Goal: Navigation & Orientation: Find specific page/section

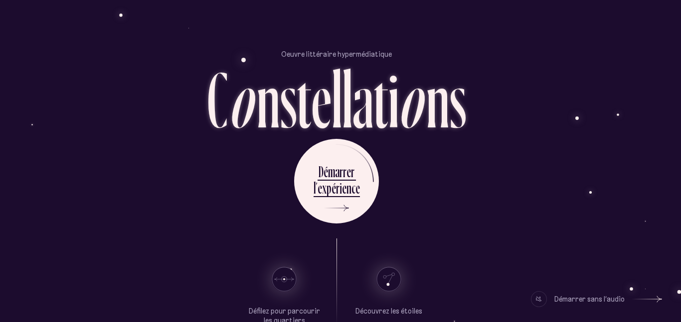
scroll to position [58, 4]
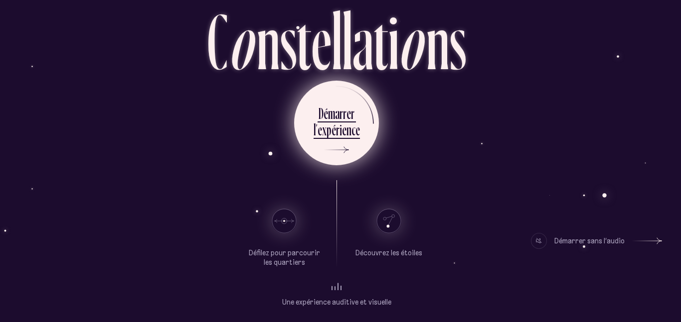
click at [367, 129] on ul "D é m a r r e r l ’ e x p é r i e n c e" at bounding box center [336, 123] width 85 height 85
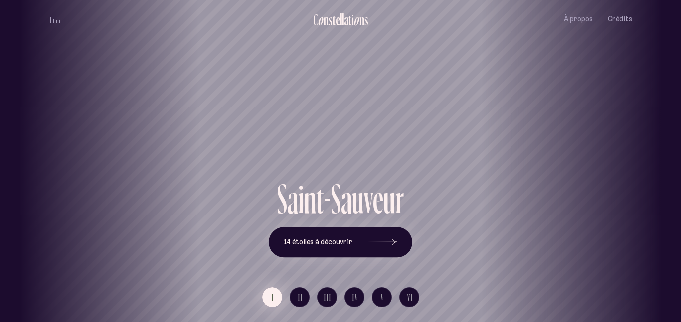
click at [272, 294] on span "I" at bounding box center [273, 297] width 2 height 8
click at [358, 240] on button "14 étoiles à découvrir" at bounding box center [341, 242] width 144 height 31
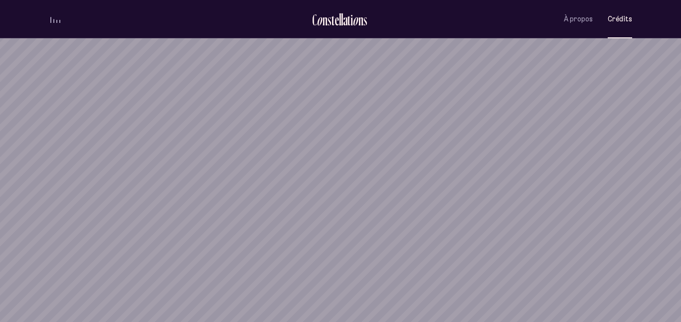
click at [619, 15] on span "Crédits" at bounding box center [619, 19] width 24 height 8
click at [618, 20] on span "Crédits" at bounding box center [619, 19] width 24 height 8
